Goal: Information Seeking & Learning: Learn about a topic

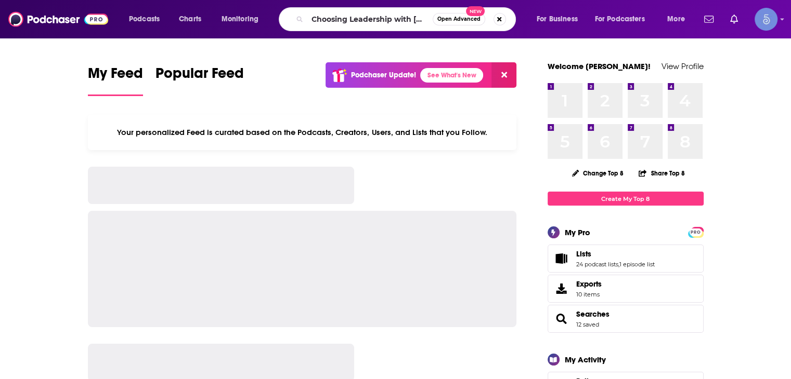
scroll to position [0, 33]
type input "Choosing Leadership with [PERSON_NAME]"
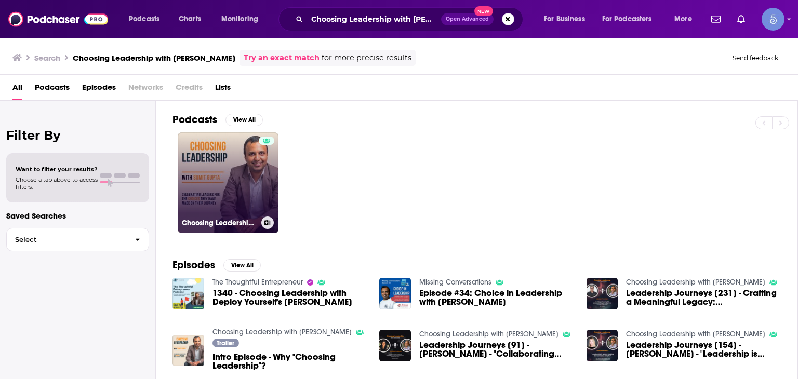
click at [252, 169] on link "Choosing Leadership with [PERSON_NAME]" at bounding box center [228, 183] width 101 height 101
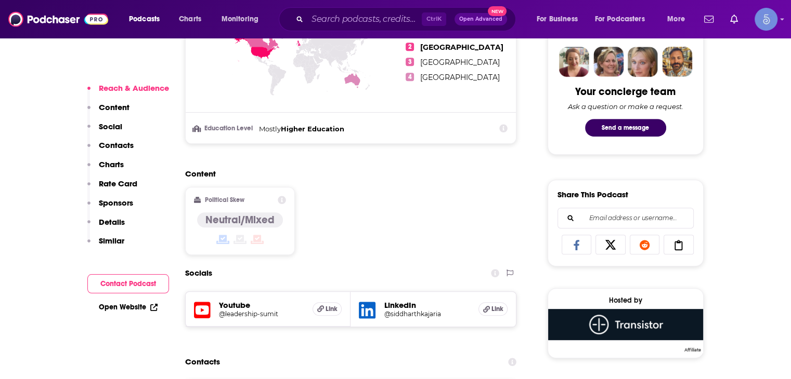
scroll to position [520, 0]
